Goal: Transaction & Acquisition: Purchase product/service

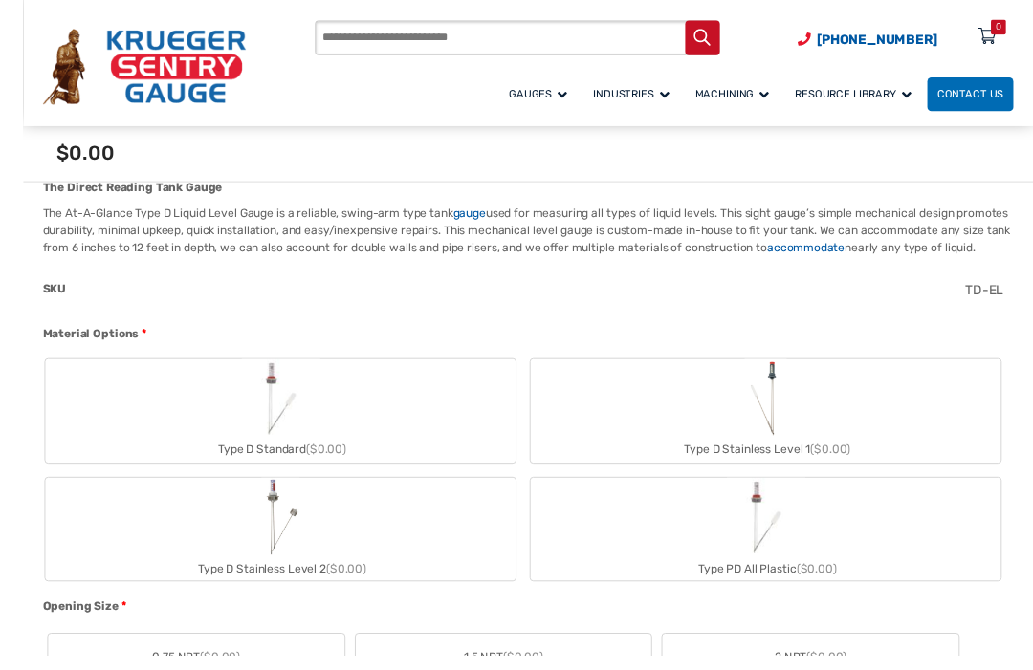
scroll to position [629, 0]
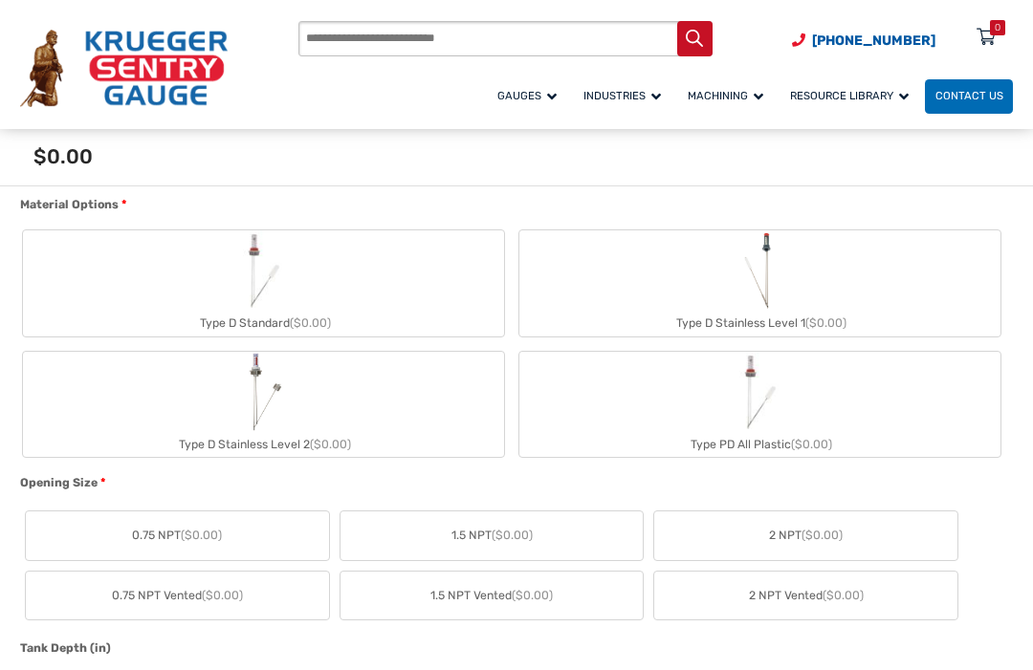
click at [155, 414] on label "Type D Stainless Level 2 ($0.00)" at bounding box center [263, 404] width 481 height 105
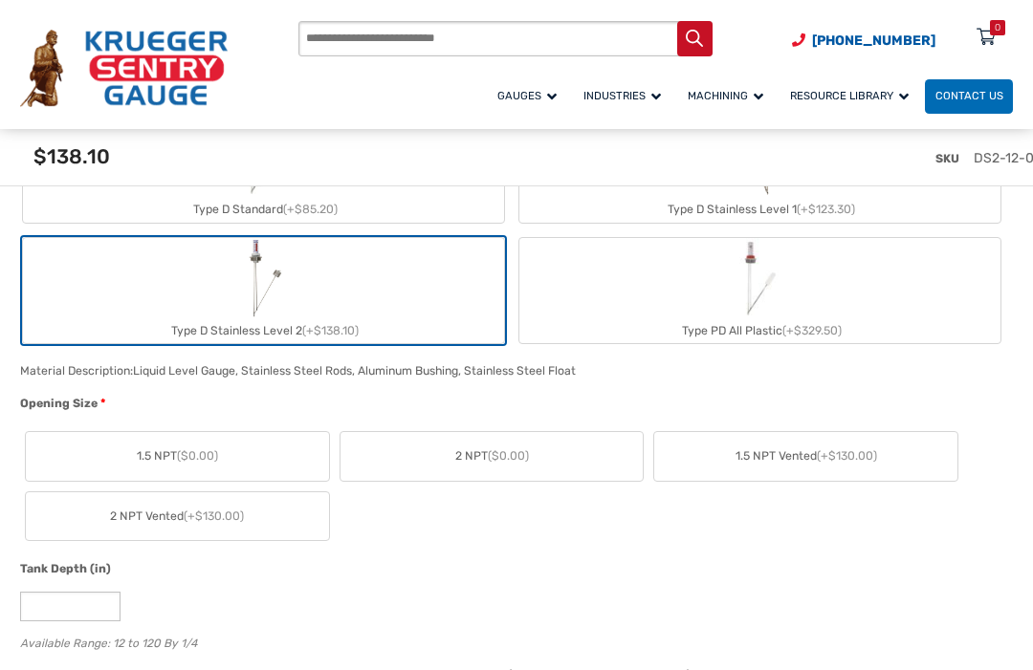
scroll to position [770, 0]
click at [141, 458] on label "1.5 NPT ($0.00)" at bounding box center [177, 455] width 303 height 49
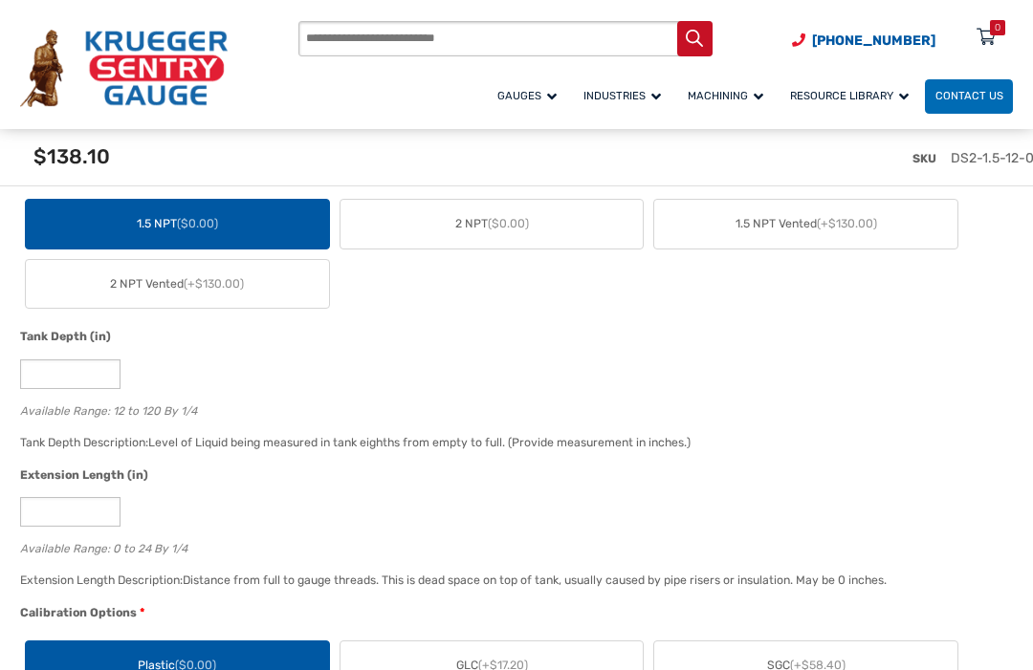
scroll to position [1006, 0]
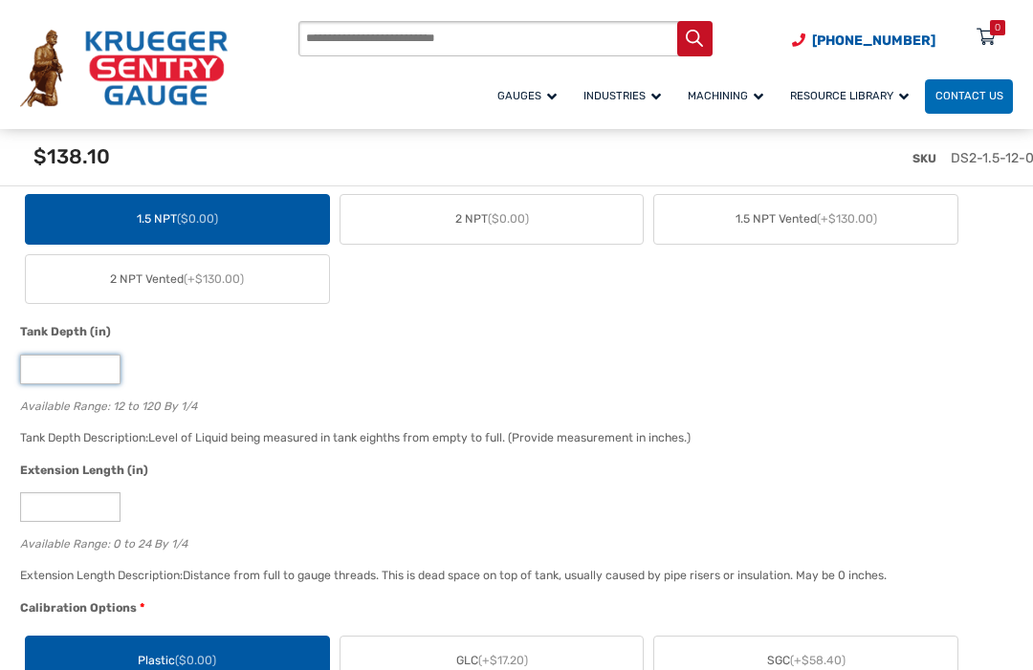
click at [65, 384] on input "**" at bounding box center [70, 370] width 100 height 30
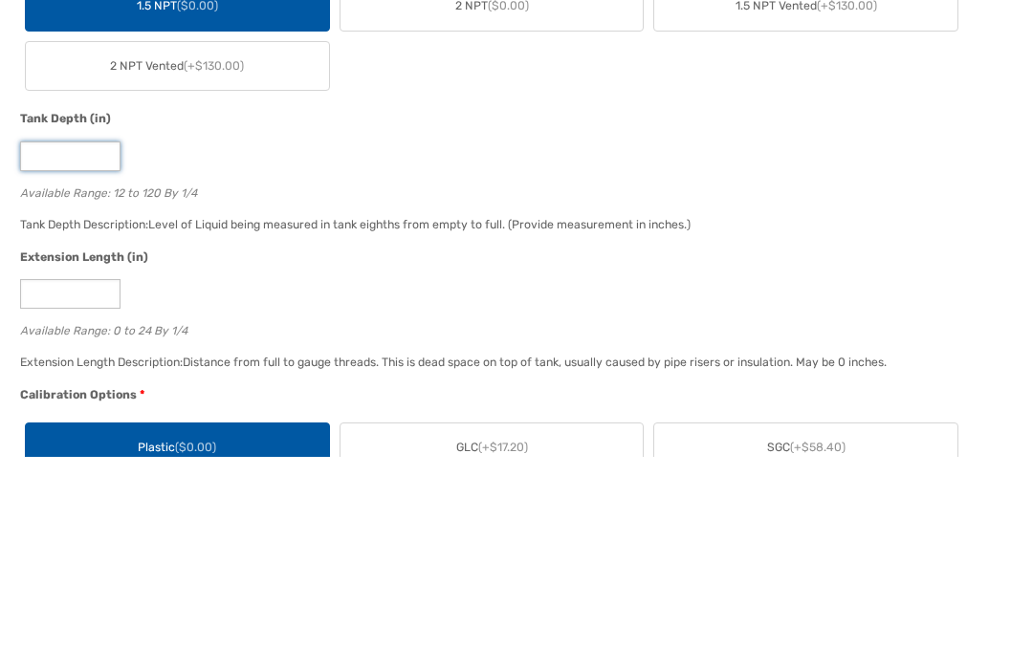
type input "*"
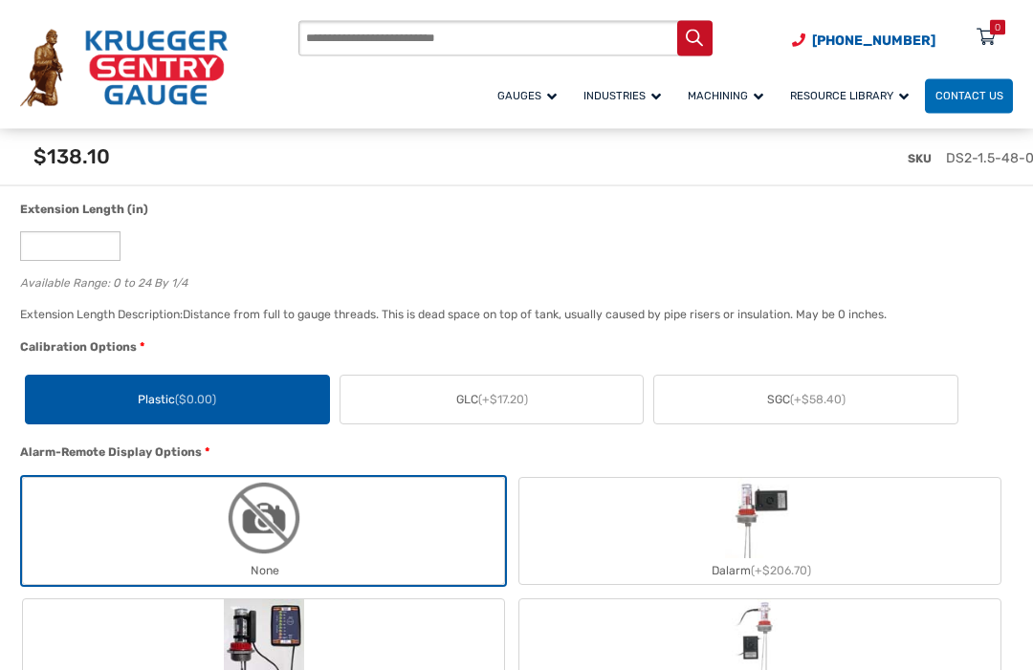
scroll to position [1273, 0]
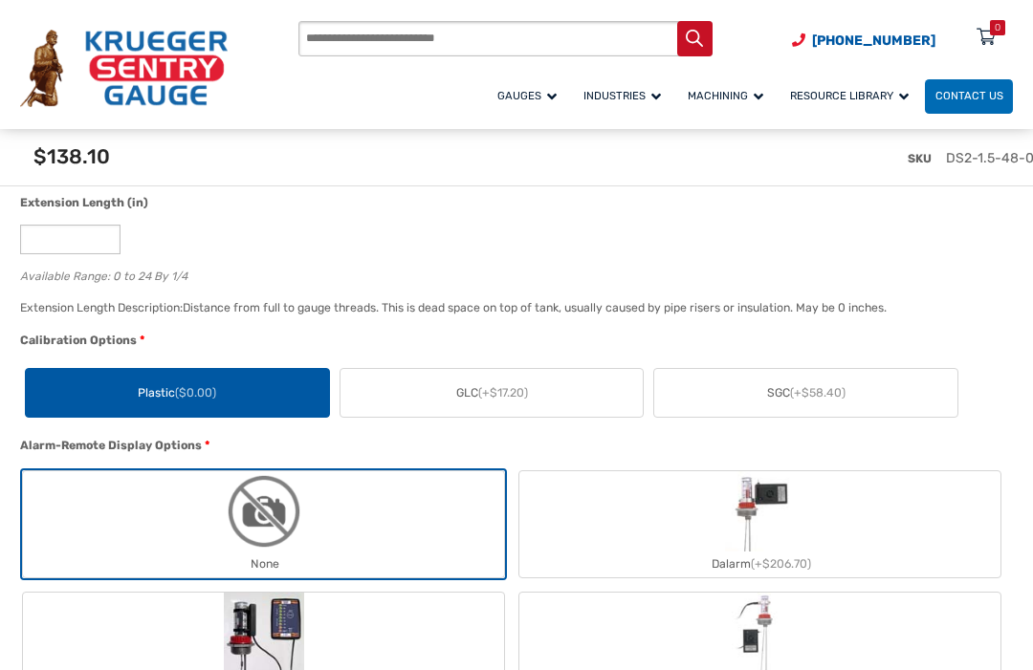
click at [130, 403] on label "Plastic ($0.00)" at bounding box center [177, 393] width 303 height 49
click at [533, 407] on label "GLC (+$17.20)" at bounding box center [491, 393] width 303 height 49
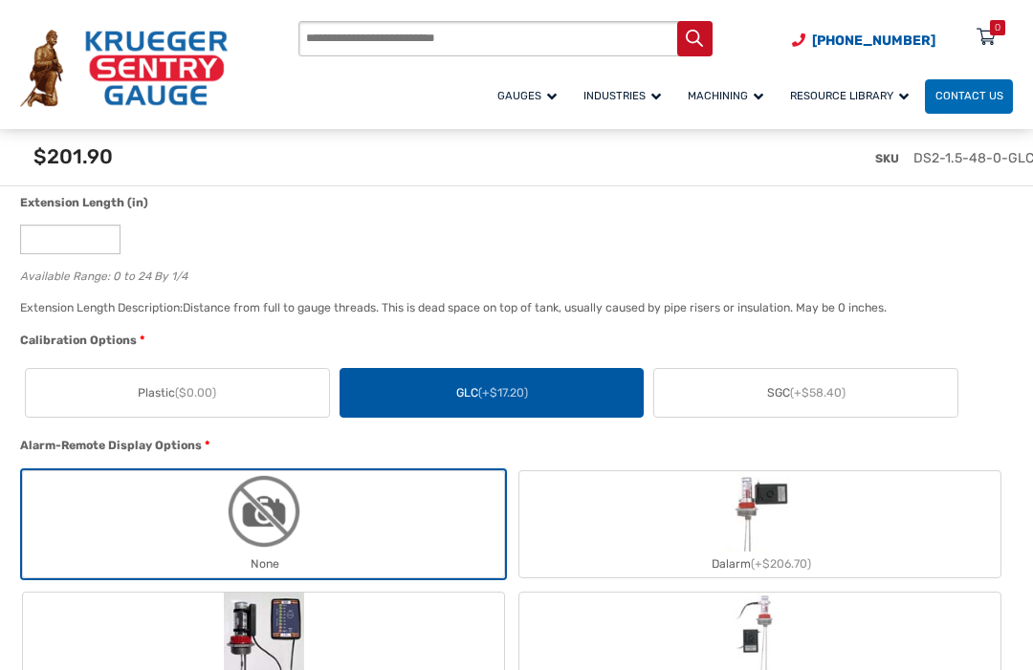
click at [122, 405] on label "Plastic ($0.00)" at bounding box center [177, 393] width 303 height 49
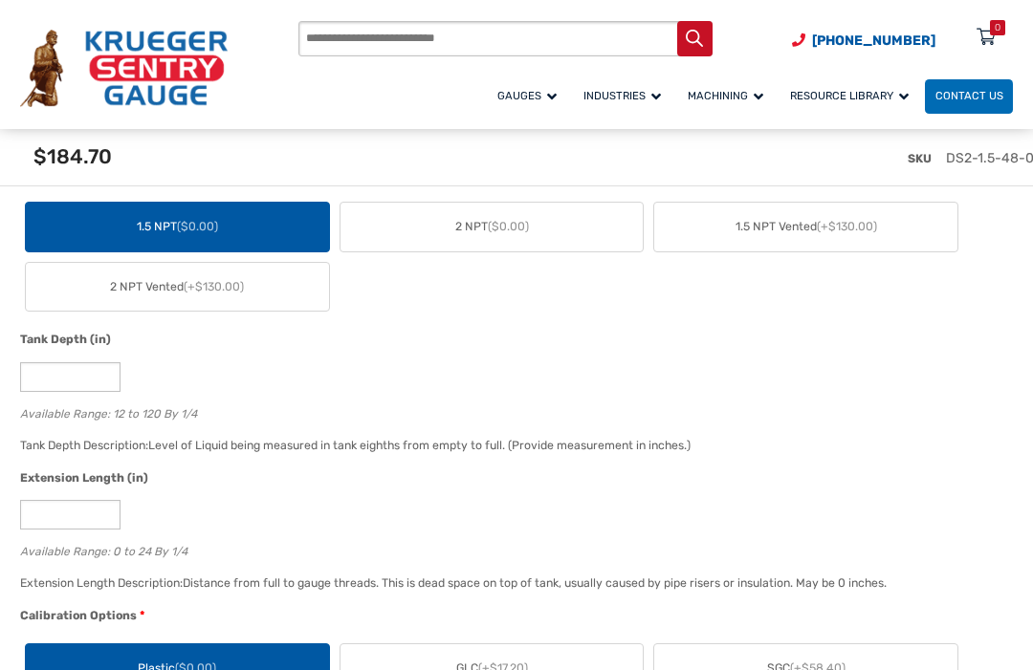
scroll to position [996, 0]
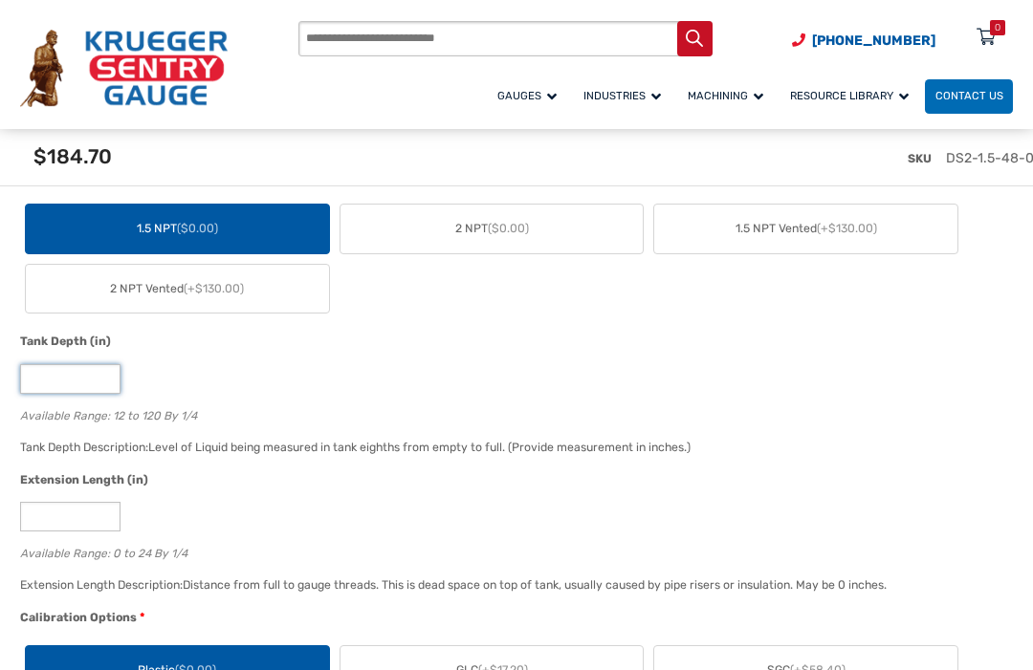
click at [62, 393] on input "**" at bounding box center [70, 379] width 100 height 30
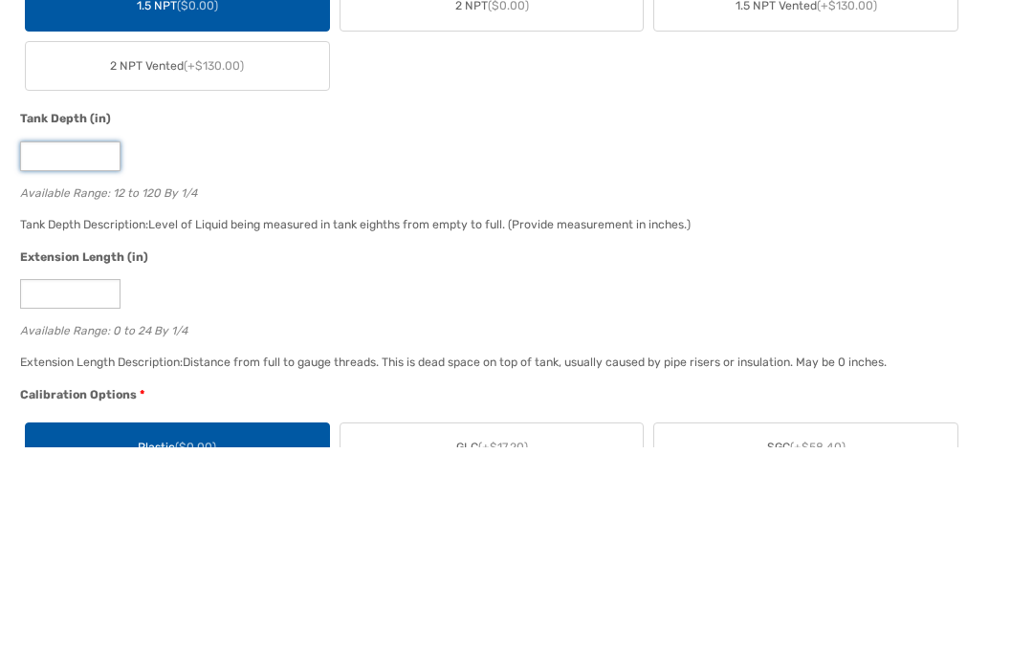
type input "*"
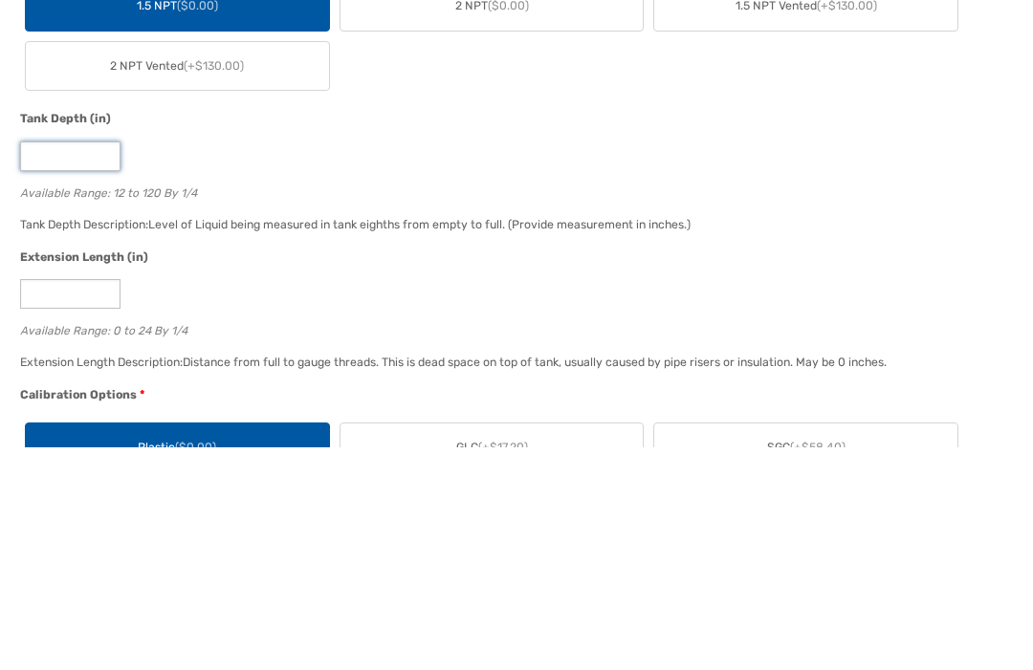
type input "*"
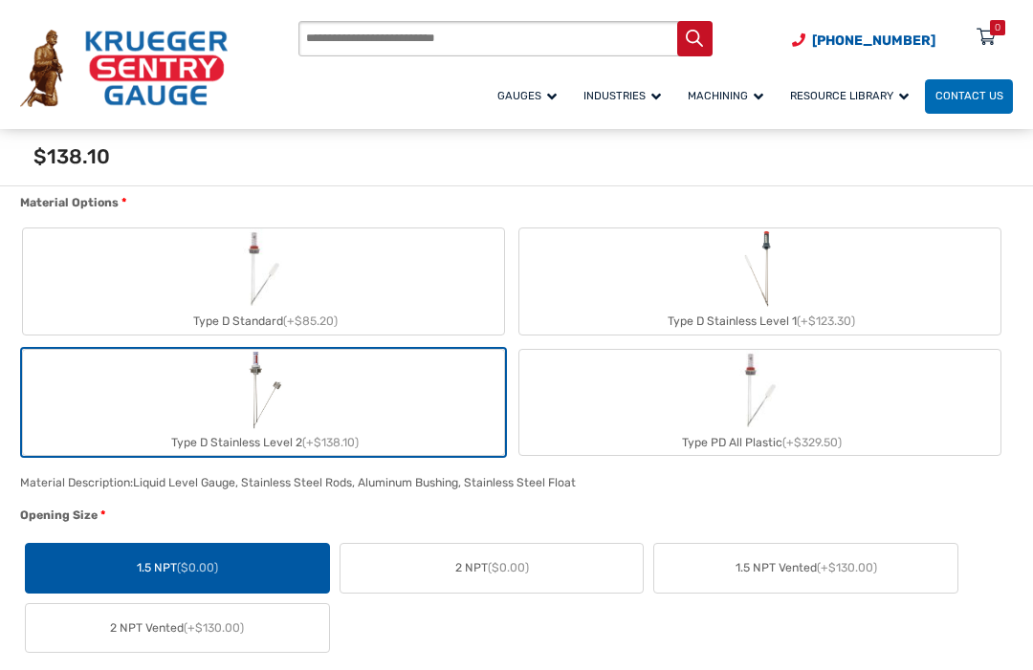
scroll to position [596, 0]
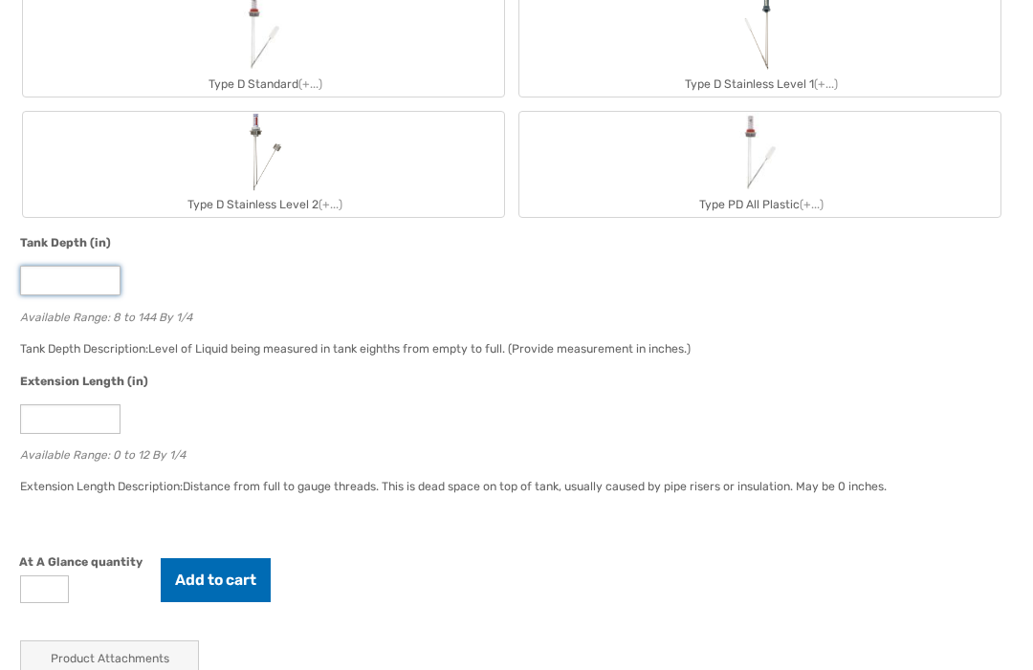
click at [60, 295] on input "*" at bounding box center [70, 281] width 100 height 30
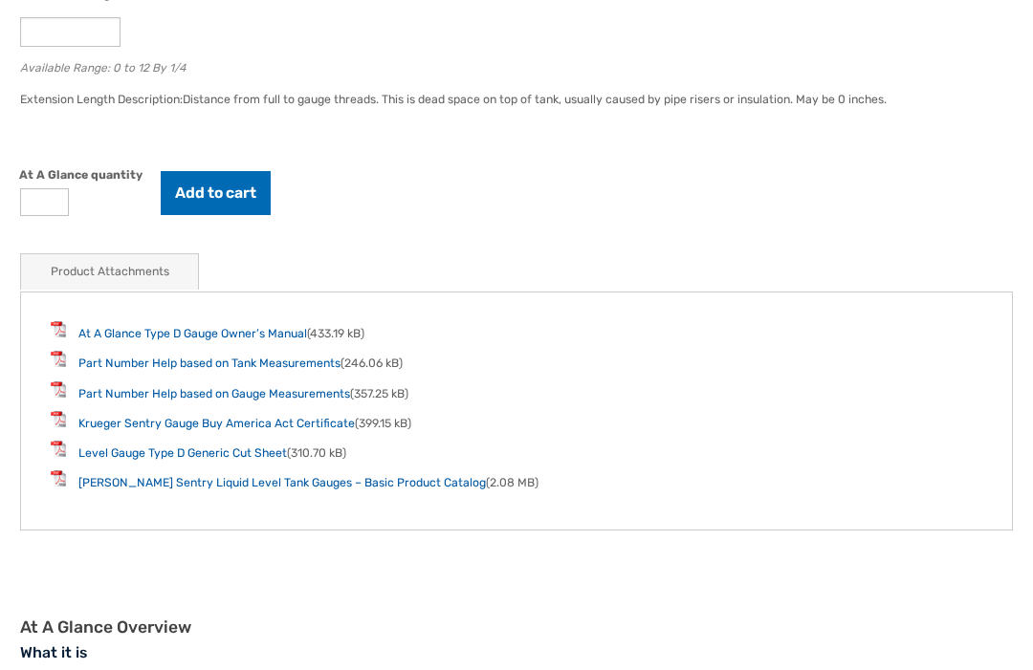
scroll to position [1673, 0]
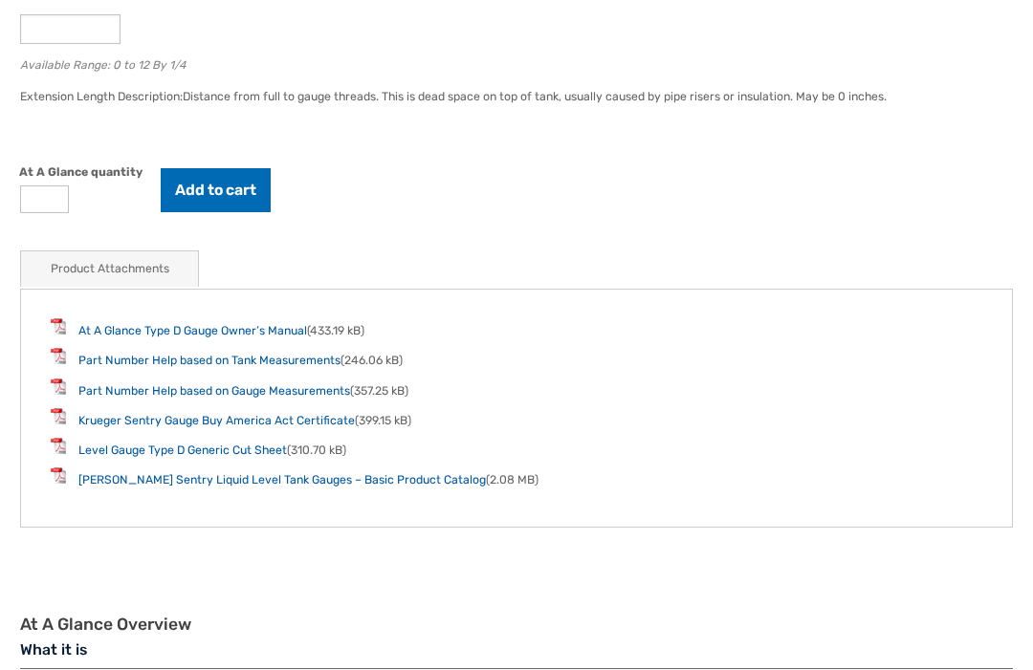
click at [121, 337] on link "At A Glance Type D Gauge Owner’s Manual" at bounding box center [192, 330] width 228 height 13
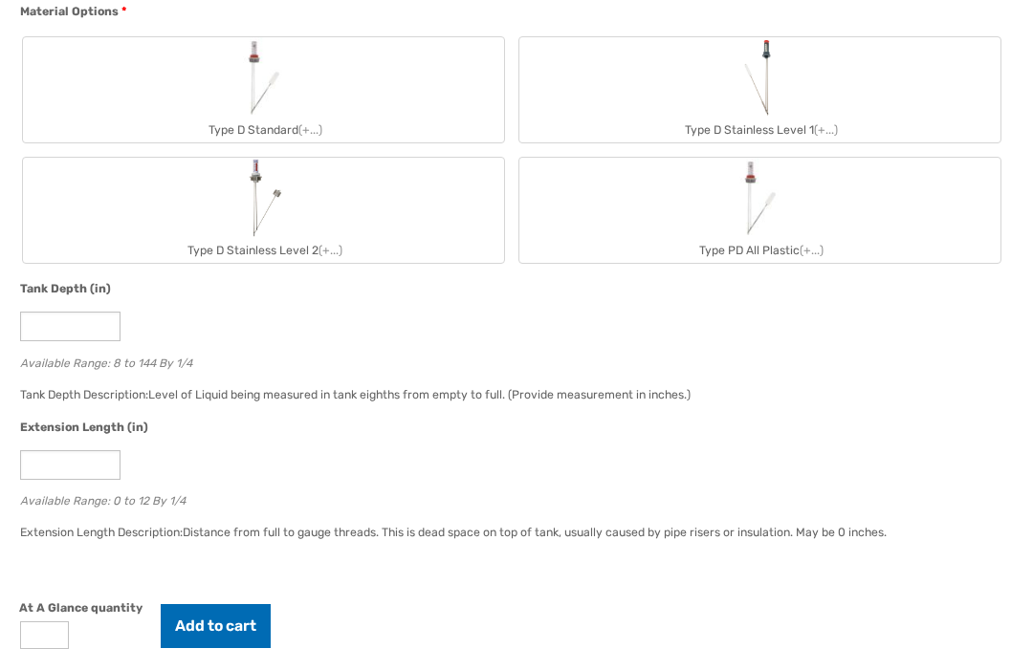
scroll to position [1236, 0]
click at [794, 107] on label "Type D Stainless Level 1 (+...)" at bounding box center [759, 90] width 481 height 105
type input "*"
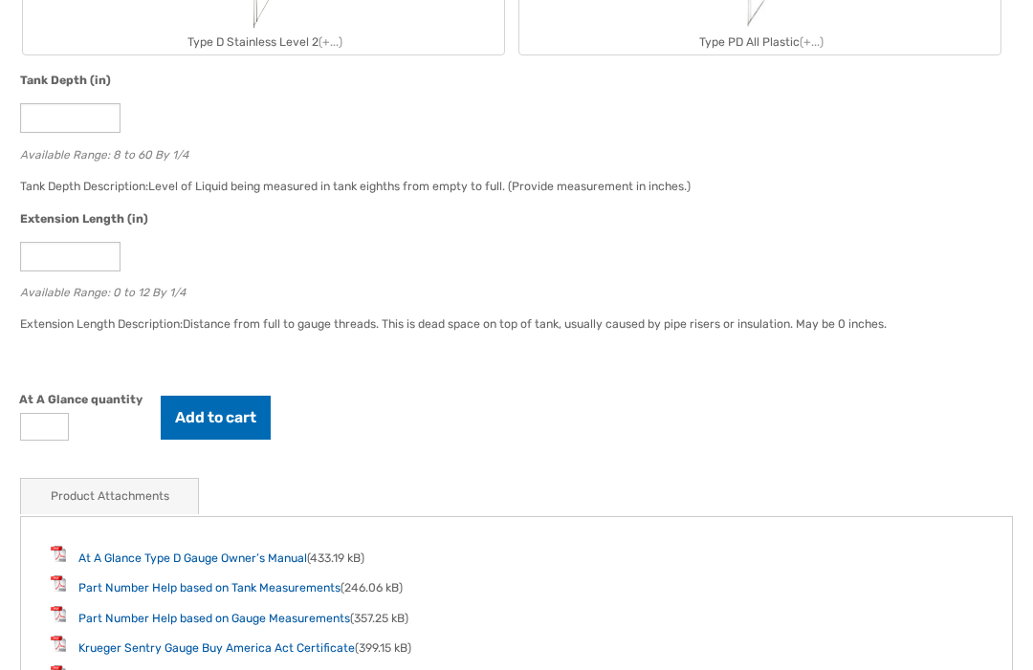
scroll to position [1486, 0]
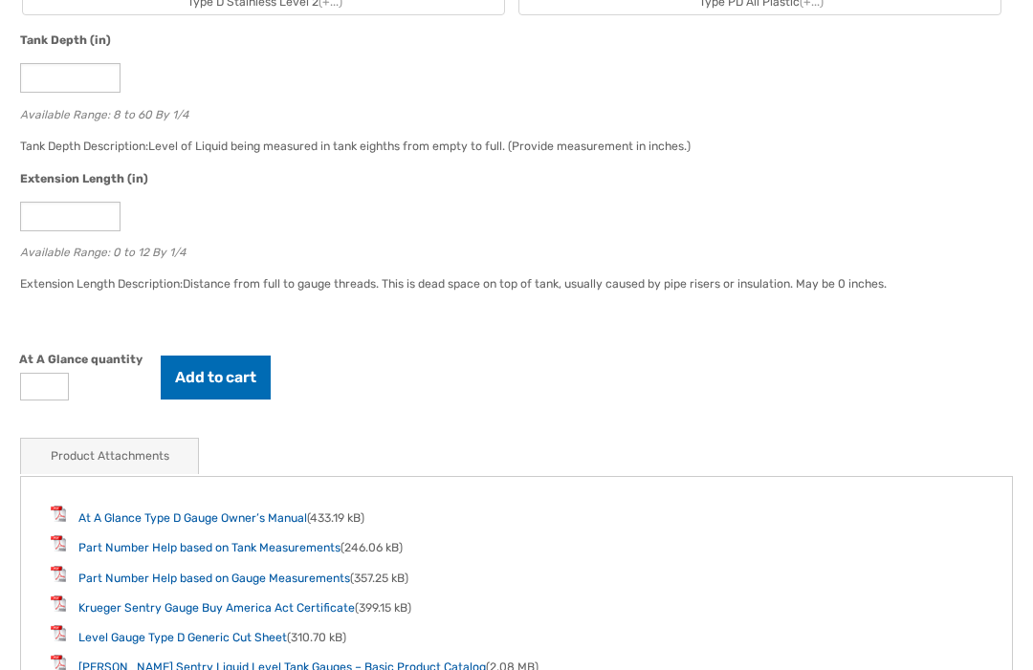
click at [207, 397] on button "Add to cart" at bounding box center [216, 378] width 110 height 44
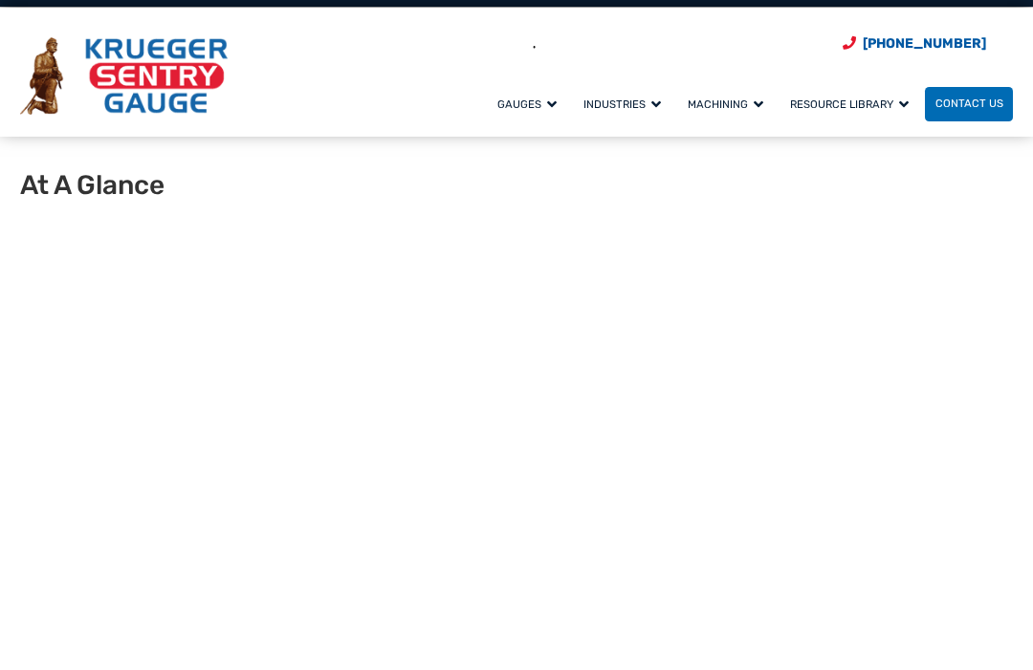
scroll to position [0, 0]
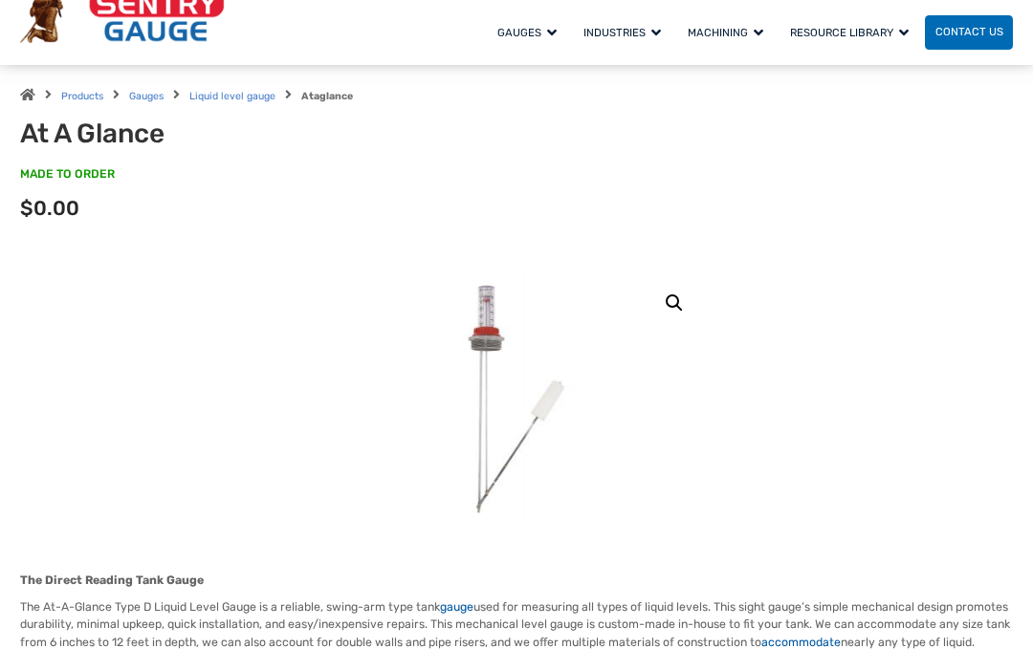
scroll to position [611, 0]
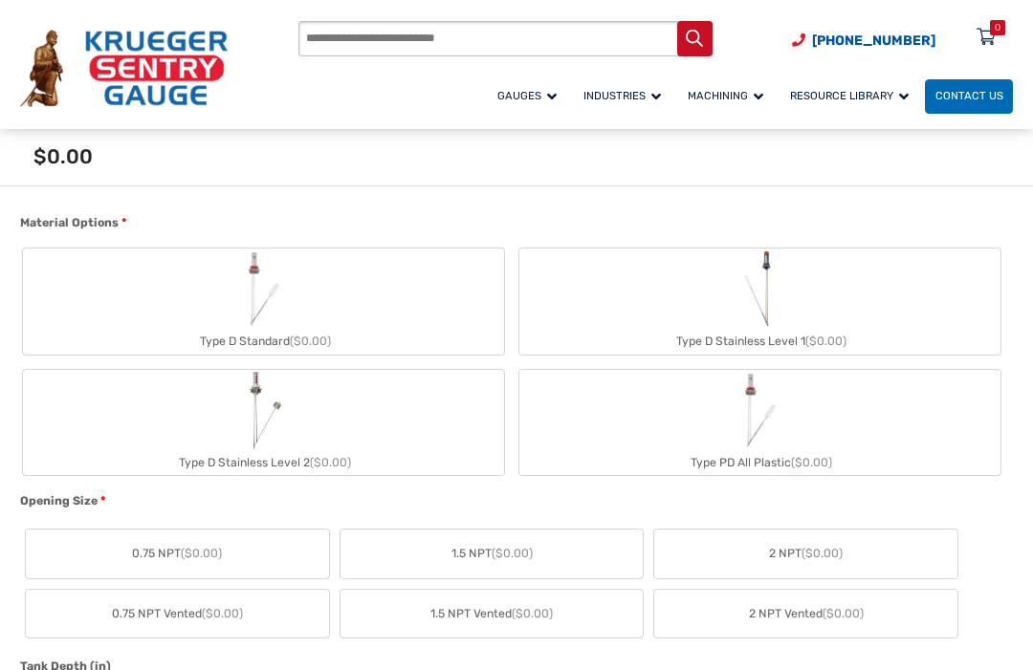
click at [886, 336] on label "Type D Stainless Level 1 ($0.00)" at bounding box center [759, 301] width 481 height 105
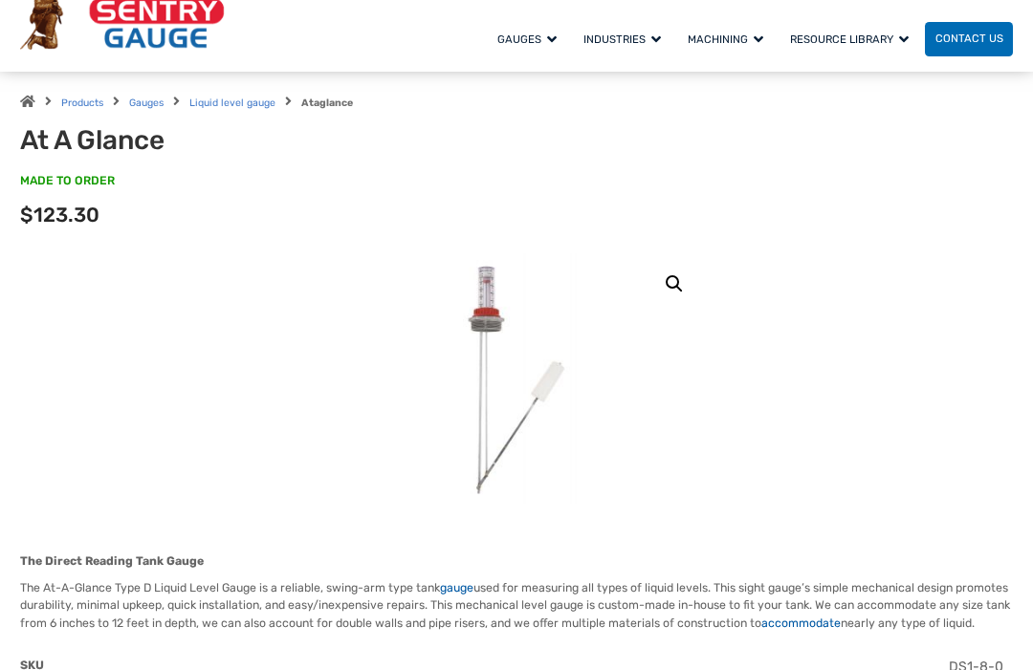
scroll to position [0, 0]
